Goal: Task Accomplishment & Management: Manage account settings

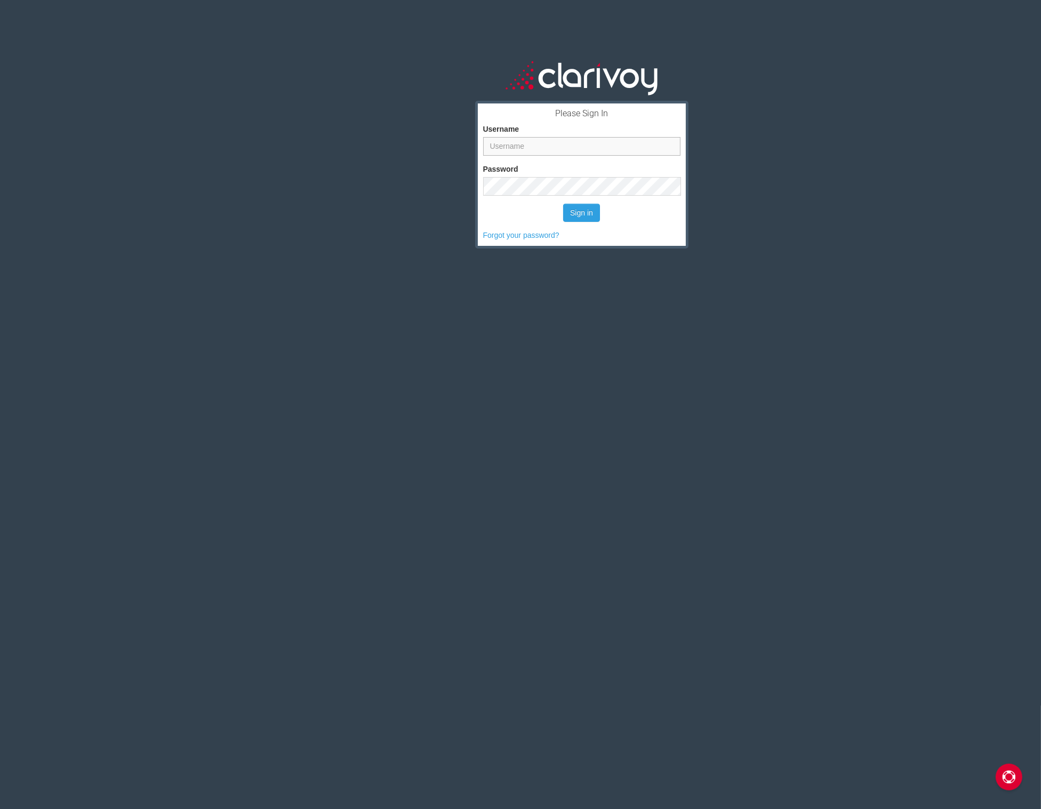
click at [524, 151] on input "Username" at bounding box center [581, 146] width 197 height 19
click at [525, 148] on input "Username" at bounding box center [581, 146] width 197 height 19
click at [515, 147] on input "Username" at bounding box center [581, 146] width 197 height 19
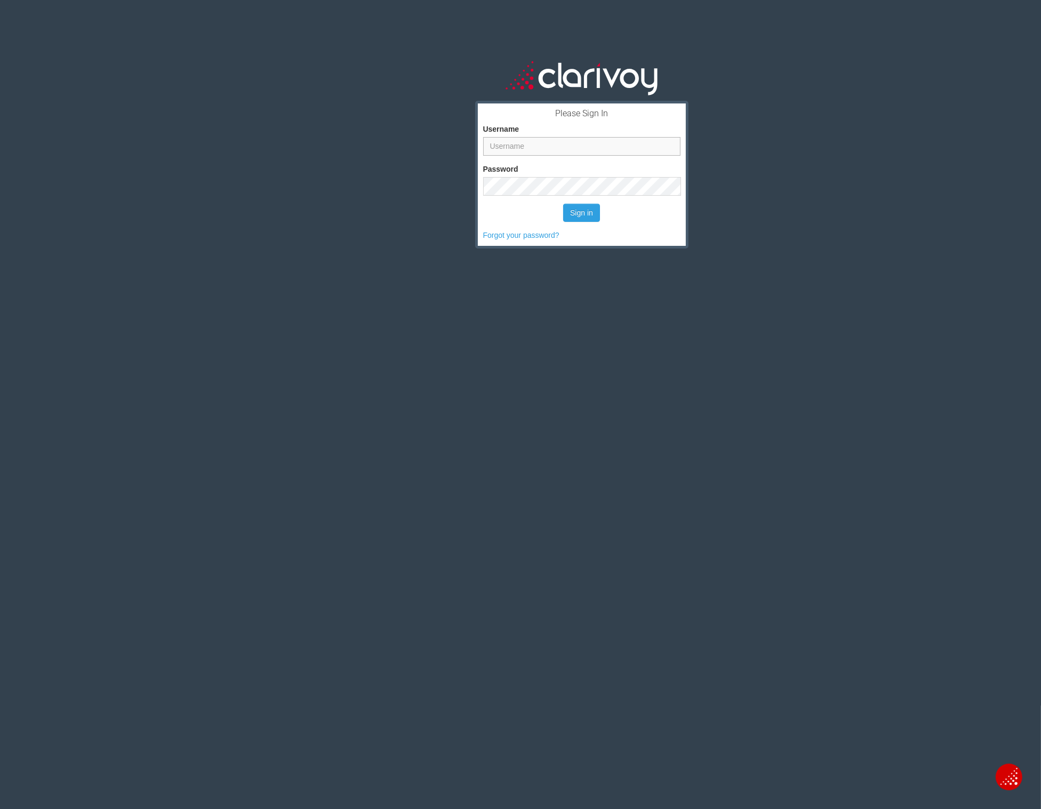
click at [515, 147] on input "Username" at bounding box center [581, 146] width 197 height 19
click at [521, 145] on input "Username" at bounding box center [581, 146] width 197 height 19
click at [510, 148] on input "Username" at bounding box center [581, 146] width 197 height 19
drag, startPoint x: 504, startPoint y: 148, endPoint x: 851, endPoint y: 2, distance: 375.5
click at [506, 148] on input "Username" at bounding box center [581, 146] width 197 height 19
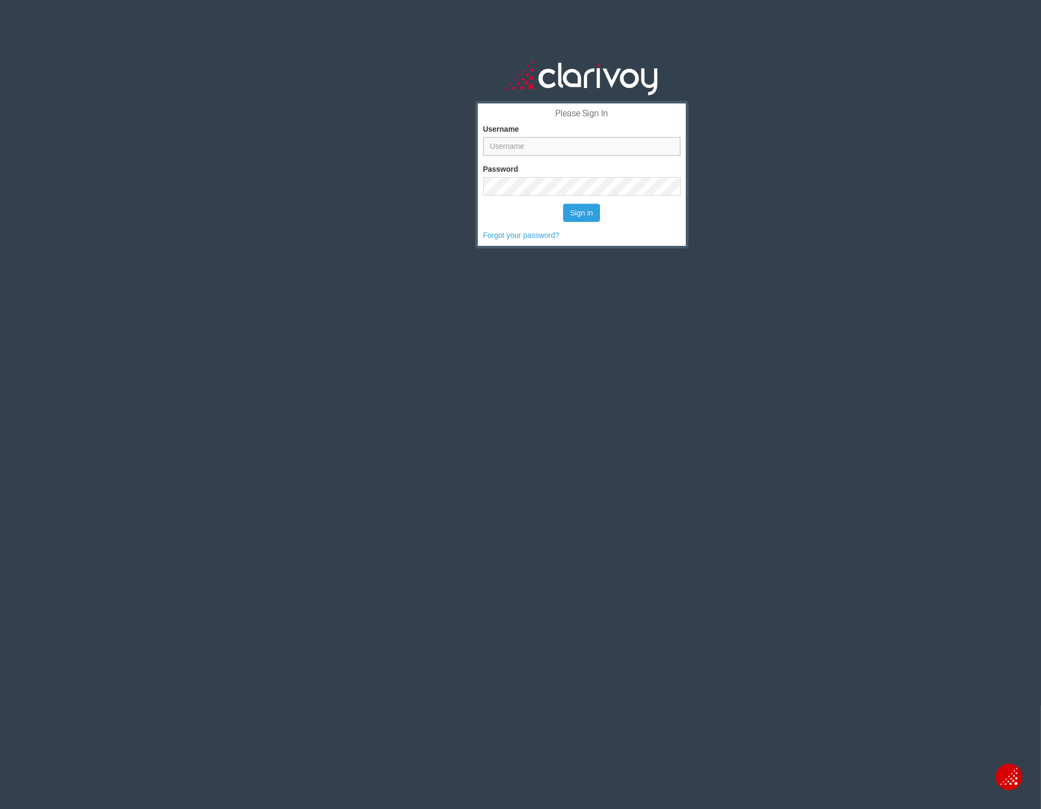
click at [508, 142] on input "Username" at bounding box center [581, 146] width 197 height 19
drag, startPoint x: 503, startPoint y: 142, endPoint x: 519, endPoint y: 172, distance: 33.9
click at [505, 143] on input "Username" at bounding box center [581, 146] width 197 height 19
click at [519, 147] on input "Username" at bounding box center [581, 146] width 197 height 19
